Goal: Transaction & Acquisition: Purchase product/service

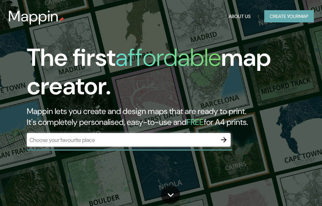
click at [272, 17] on button "Create your map" at bounding box center [290, 16] width 50 height 13
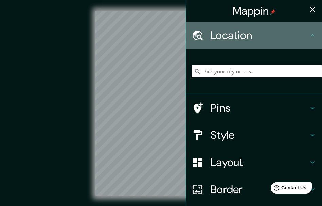
click at [230, 35] on h4 "Location" at bounding box center [260, 36] width 98 height 14
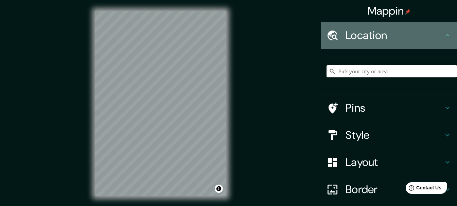
click at [322, 36] on h4 "Location" at bounding box center [395, 36] width 98 height 14
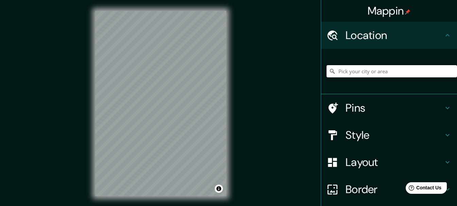
click at [322, 76] on input "Pick your city or area" at bounding box center [392, 71] width 131 height 12
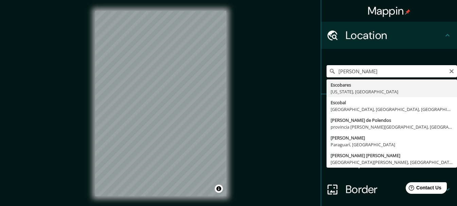
click at [322, 69] on input "[PERSON_NAME]" at bounding box center [392, 71] width 131 height 12
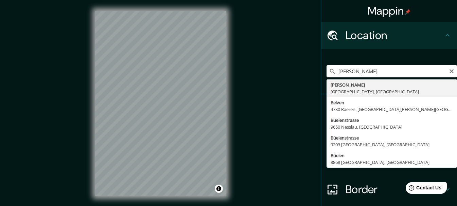
type input "[PERSON_NAME], [GEOGRAPHIC_DATA], [GEOGRAPHIC_DATA]"
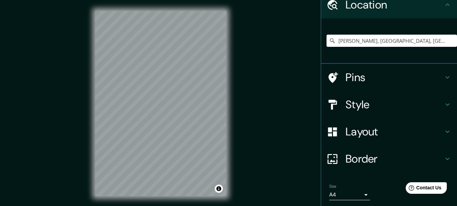
scroll to position [35, 0]
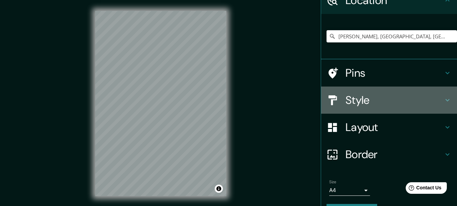
click at [322, 102] on icon at bounding box center [448, 100] width 8 height 8
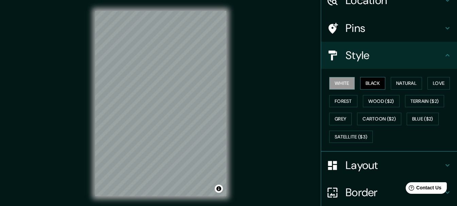
click at [322, 83] on button "Black" at bounding box center [374, 83] width 26 height 13
click at [322, 120] on button "Blue ($2)" at bounding box center [423, 119] width 32 height 13
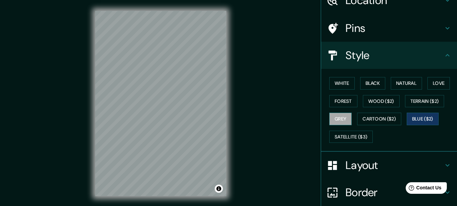
click at [322, 118] on button "Grey" at bounding box center [341, 119] width 22 height 13
click at [290, 78] on div "© Mapbox © OpenStreetMap Improve this map" at bounding box center [161, 104] width 412 height 186
